Goal: Transaction & Acquisition: Purchase product/service

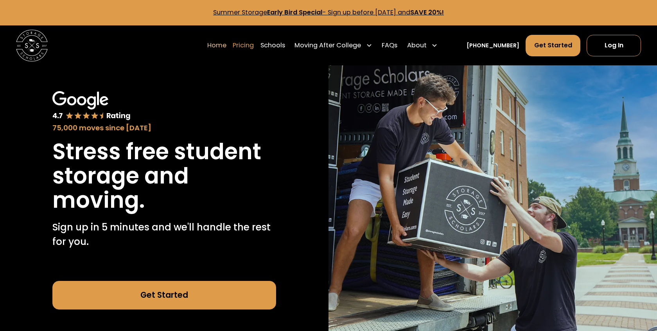
click at [254, 44] on link "Pricing" at bounding box center [243, 45] width 21 height 22
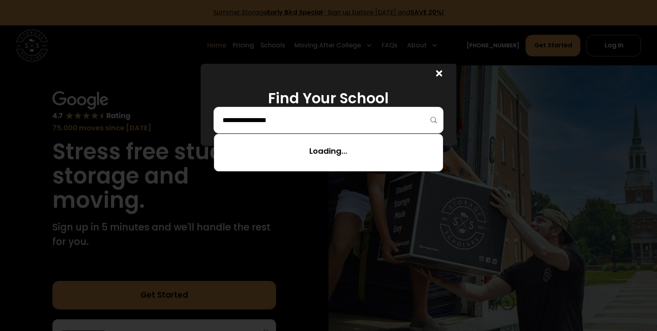
click at [273, 123] on input "search" at bounding box center [329, 119] width 214 height 13
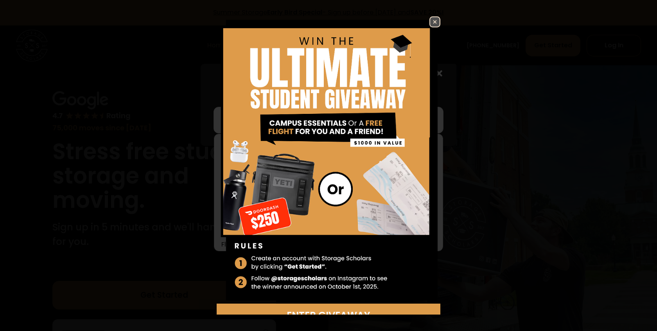
scroll to position [1157, 0]
click at [437, 19] on img at bounding box center [434, 21] width 9 height 9
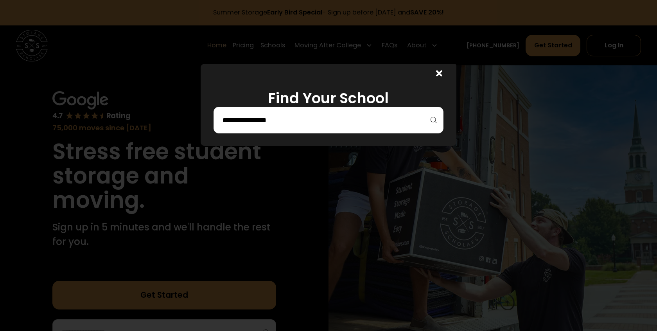
click at [307, 117] on input "search" at bounding box center [329, 119] width 214 height 13
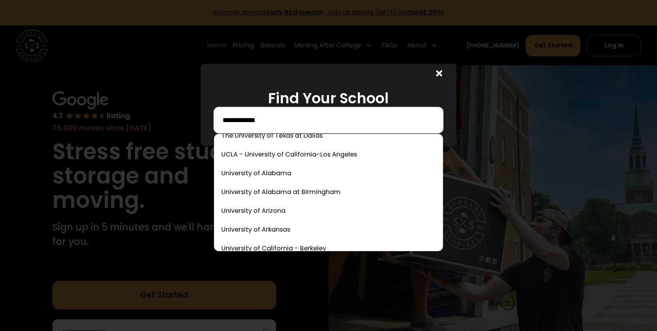
scroll to position [0, 0]
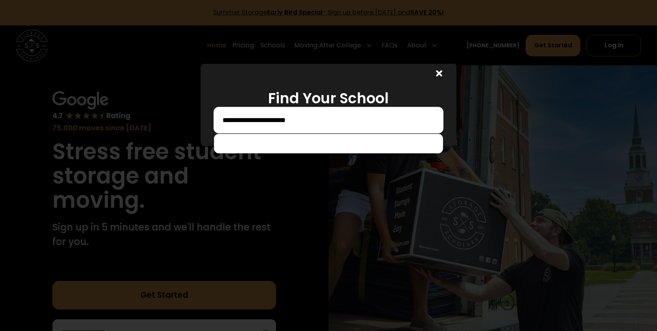
type input "**********"
click at [360, 113] on div "**********" at bounding box center [329, 120] width 230 height 27
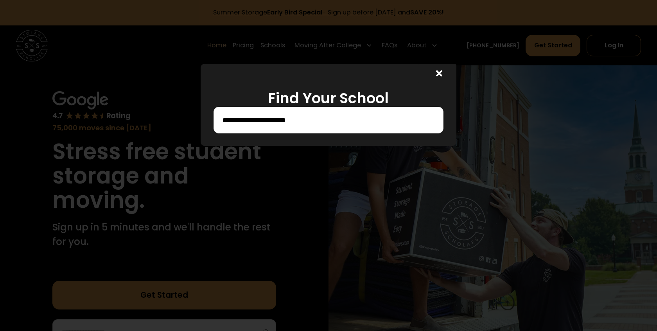
click at [441, 71] on icon at bounding box center [439, 73] width 6 height 6
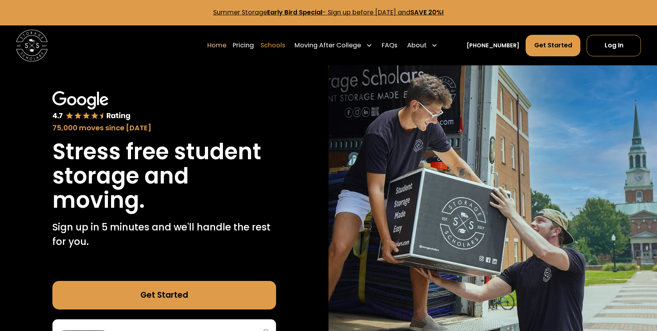
click at [285, 44] on link "Schools" at bounding box center [273, 45] width 25 height 22
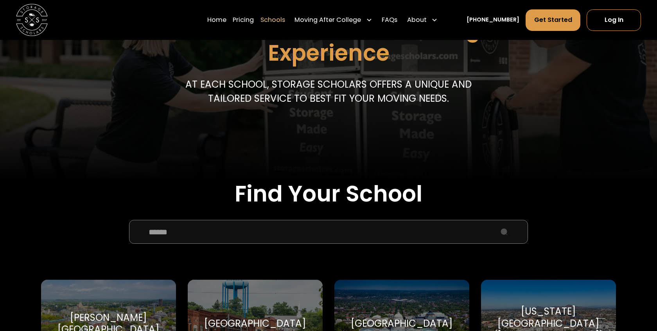
scroll to position [124, 0]
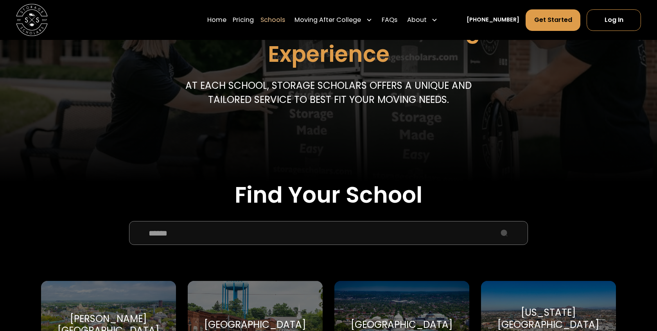
click at [331, 238] on input "School Select Form" at bounding box center [329, 233] width 400 height 24
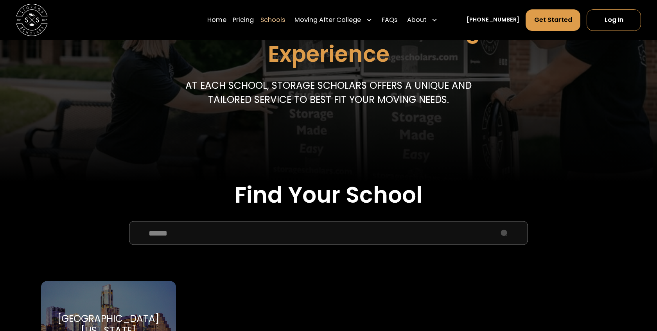
type input "******"
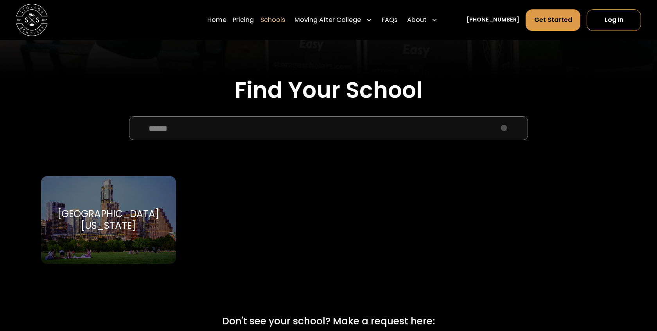
scroll to position [306, 0]
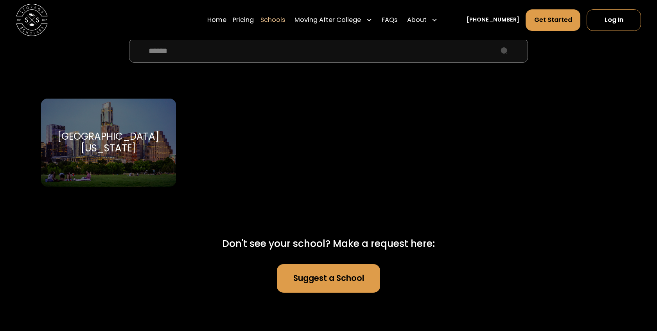
click at [116, 151] on div "[GEOGRAPHIC_DATA][US_STATE]" at bounding box center [109, 143] width 116 height 24
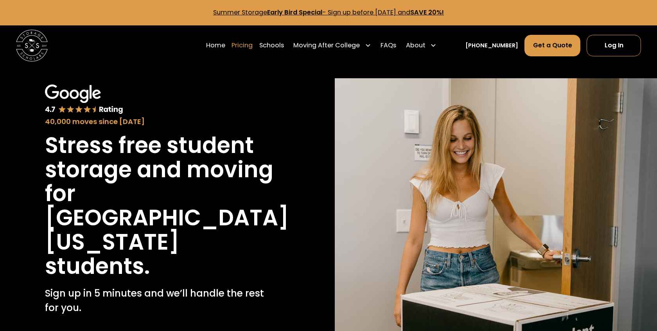
click at [251, 43] on link "Pricing" at bounding box center [242, 45] width 21 height 22
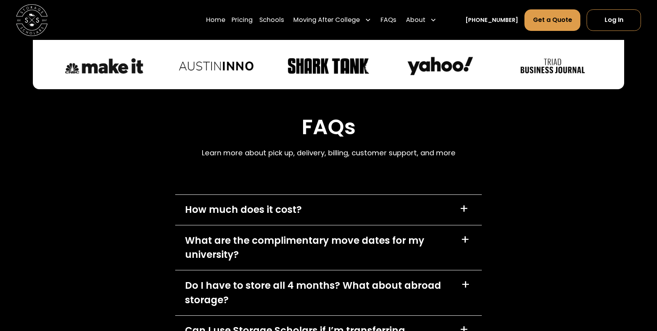
scroll to position [3228, 0]
